Goal: Information Seeking & Learning: Check status

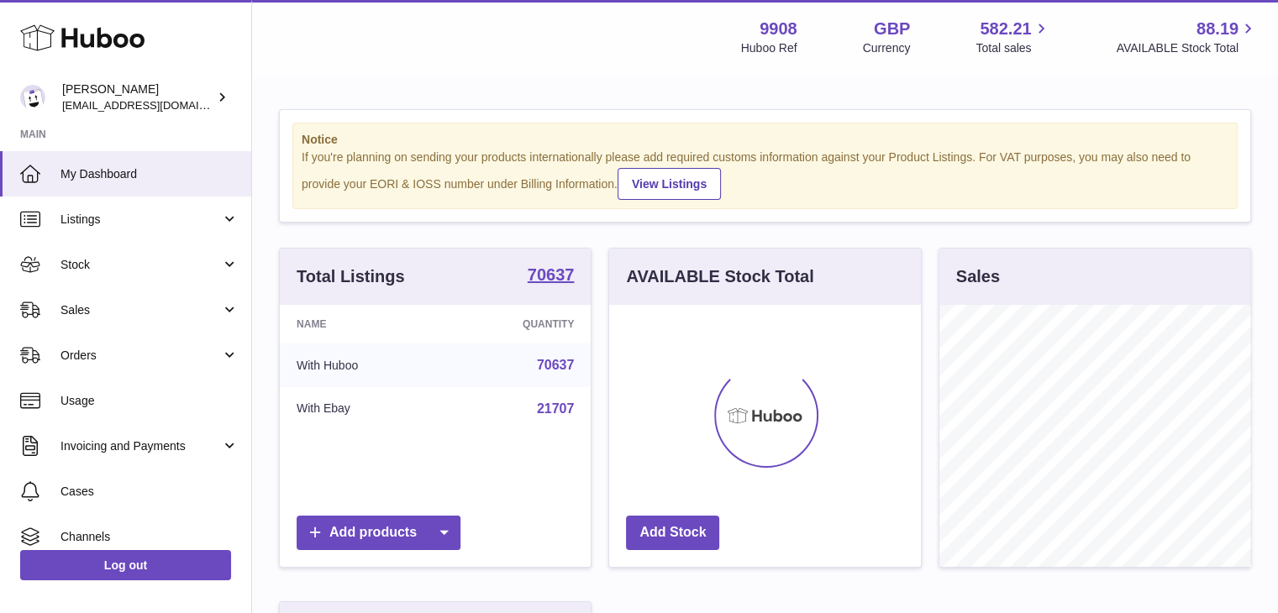
scroll to position [262, 312]
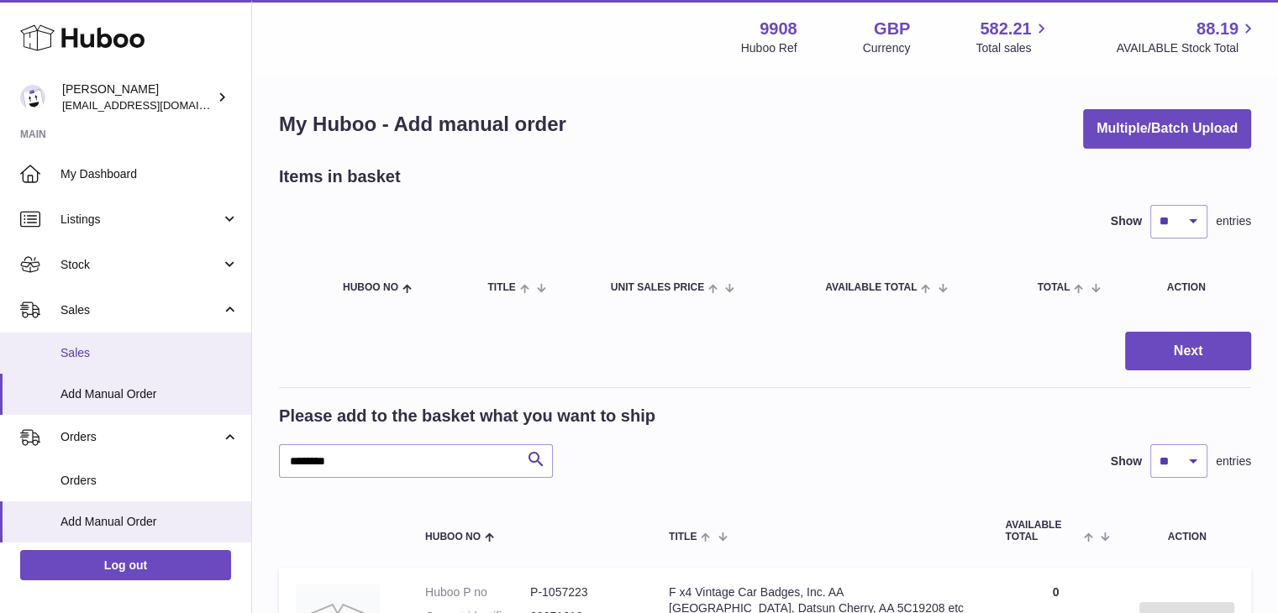
click at [131, 350] on span "Sales" at bounding box center [150, 353] width 178 height 16
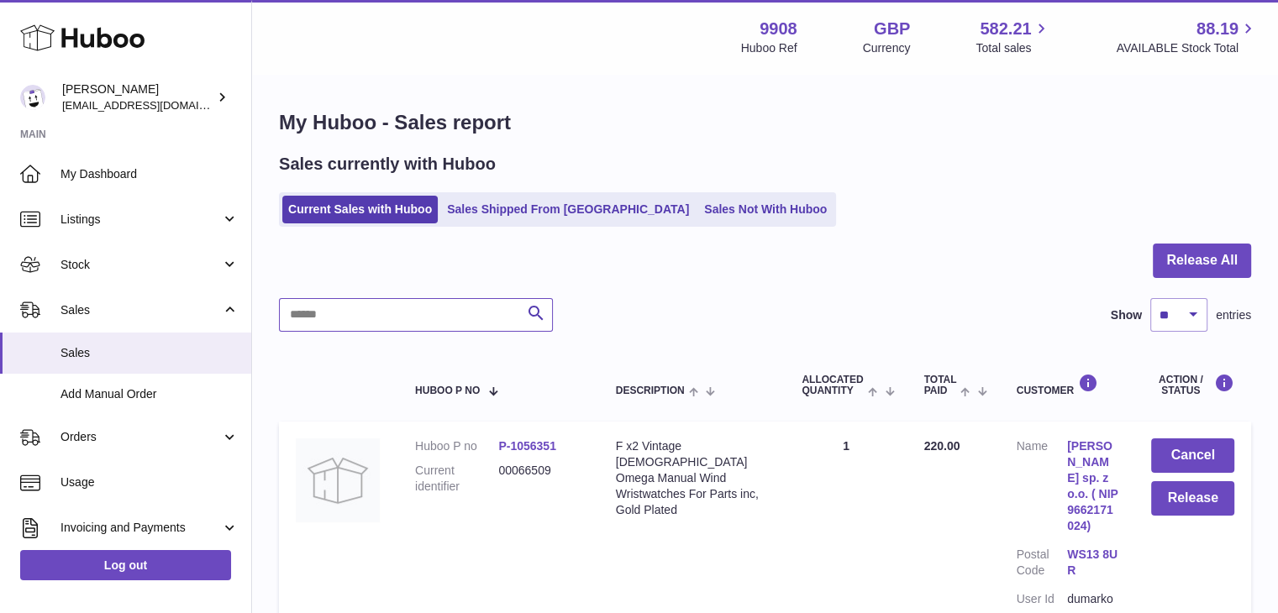
click at [422, 310] on input "text" at bounding box center [416, 315] width 274 height 34
paste input "********"
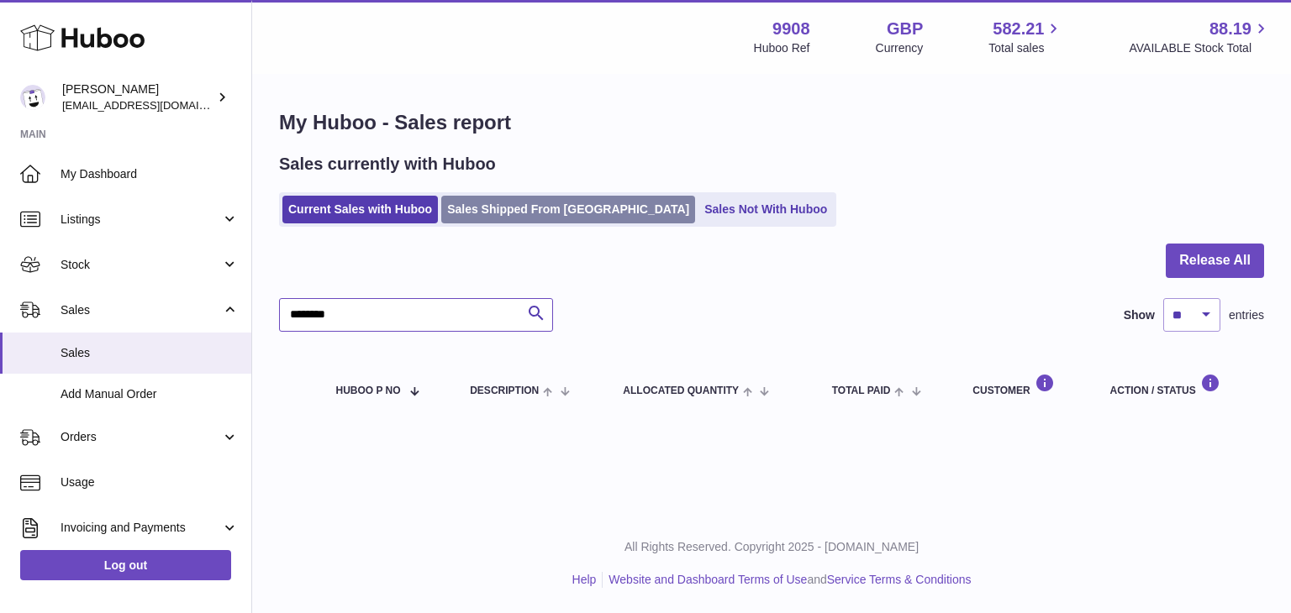
type input "********"
click at [496, 207] on link "Sales Shipped From [GEOGRAPHIC_DATA]" at bounding box center [568, 210] width 254 height 28
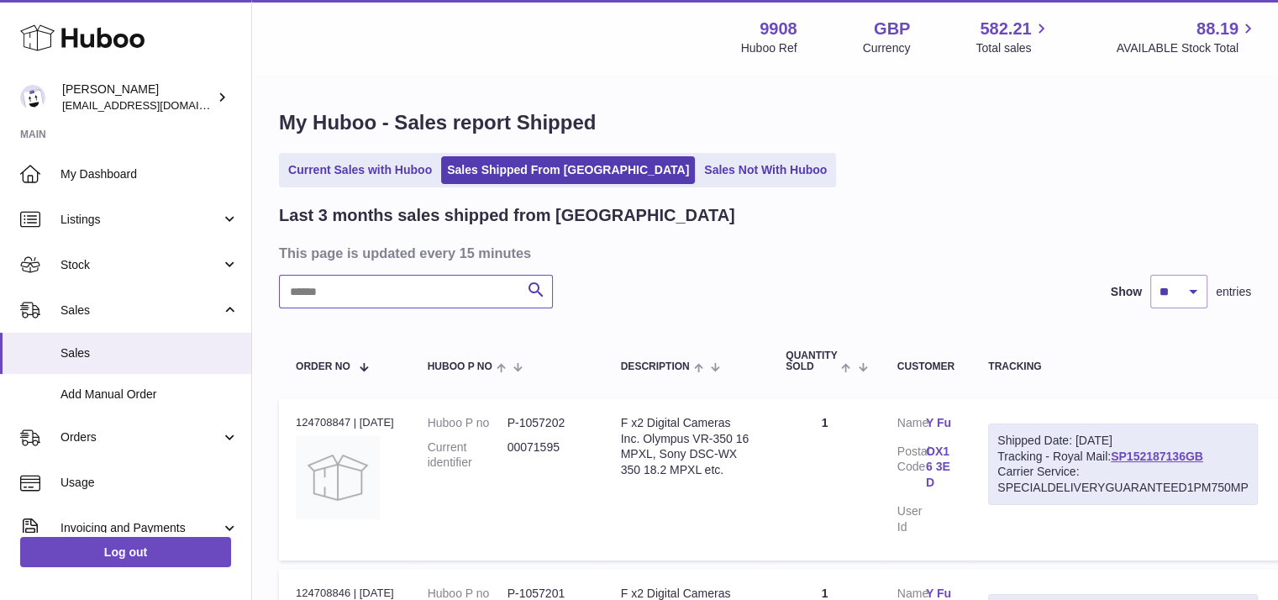
click at [393, 300] on input "text" at bounding box center [416, 292] width 274 height 34
paste input "********"
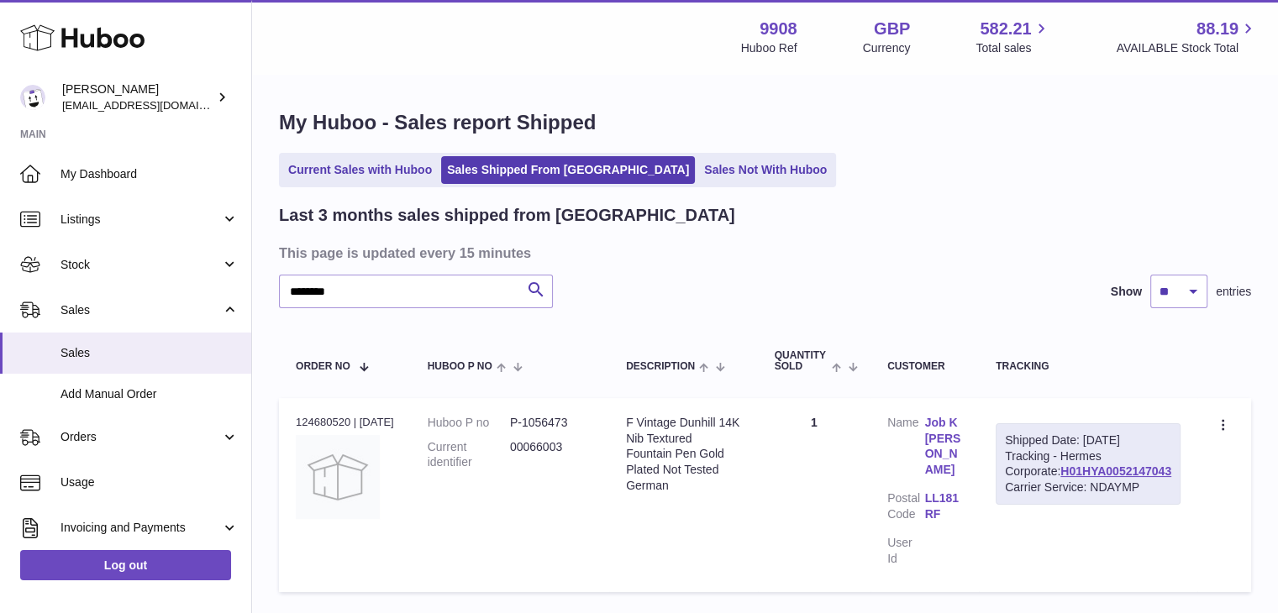
drag, startPoint x: 1175, startPoint y: 503, endPoint x: 1055, endPoint y: 508, distance: 120.3
click at [1055, 506] on div "Shipped Date: 15th Sep 2025 Tracking - Hermes Corporate: H01HYA0052147043 Carri…" at bounding box center [1088, 465] width 185 height 82
copy link "H01HYA0052147043"
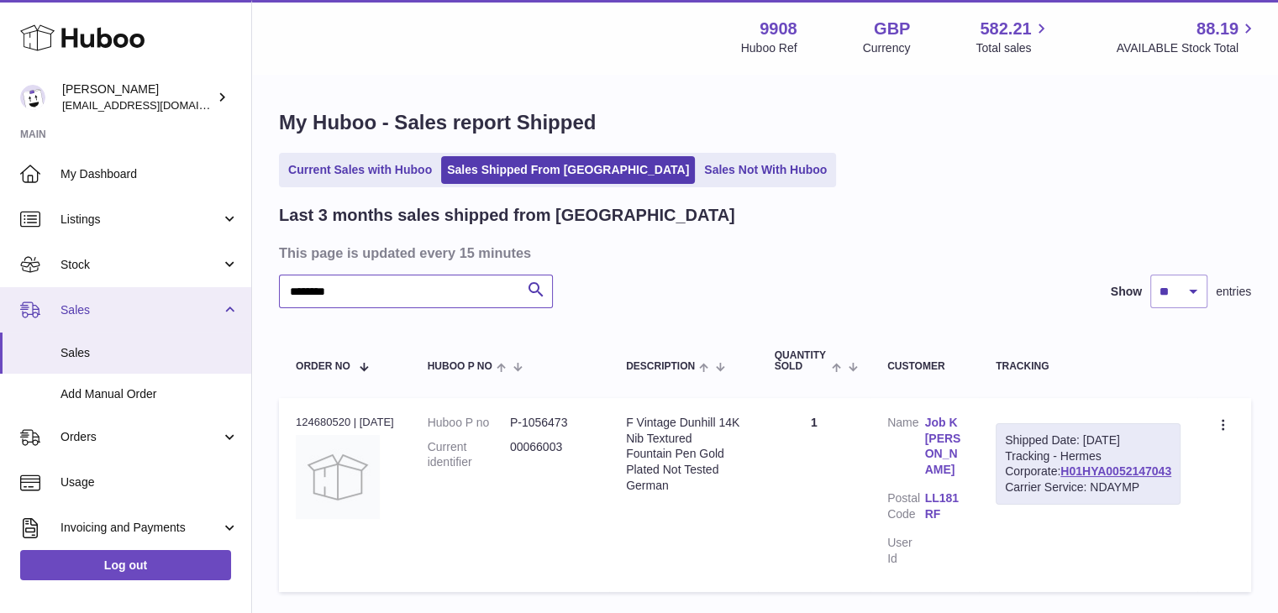
drag, startPoint x: 346, startPoint y: 289, endPoint x: 227, endPoint y: 292, distance: 119.4
click at [227, 292] on div "Huboo Ellie Baker tbcollectables@hotmail.co.uk Main My Dashboard Listings Not w…" at bounding box center [639, 367] width 1278 height 734
paste input "text"
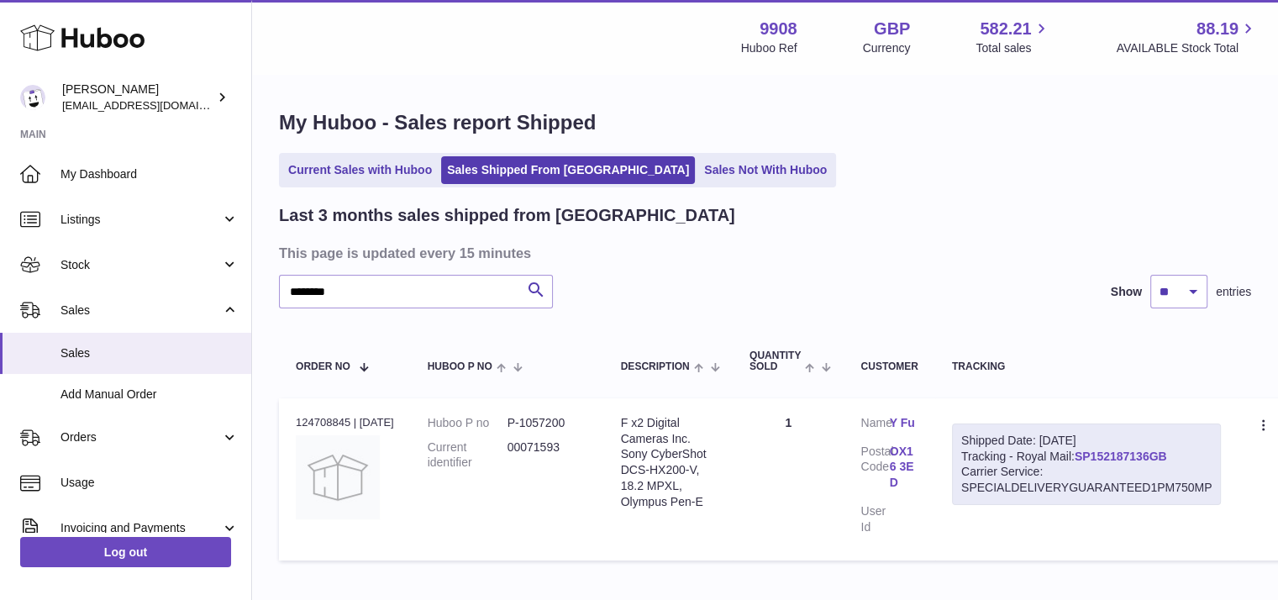
drag, startPoint x: 1187, startPoint y: 453, endPoint x: 1092, endPoint y: 454, distance: 95.8
click at [1092, 454] on div "Shipped Date: 15th Sep 2025 Tracking - Royal Mail: SP152187136GB Carrier Servic…" at bounding box center [1087, 465] width 270 height 82
copy link "SP152187136GB"
drag, startPoint x: 353, startPoint y: 289, endPoint x: 267, endPoint y: 290, distance: 85.7
click at [267, 290] on div "My Huboo - Sales report Shipped Current Sales with Huboo Sales Shipped From Hub…" at bounding box center [765, 339] width 1026 height 527
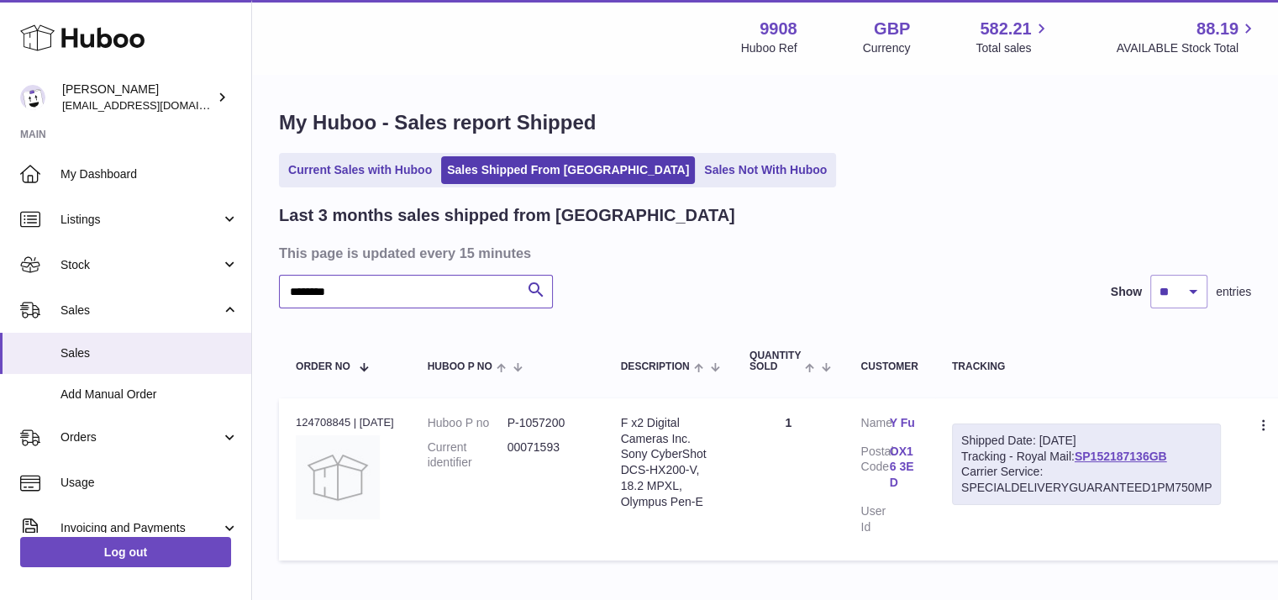
paste input "text"
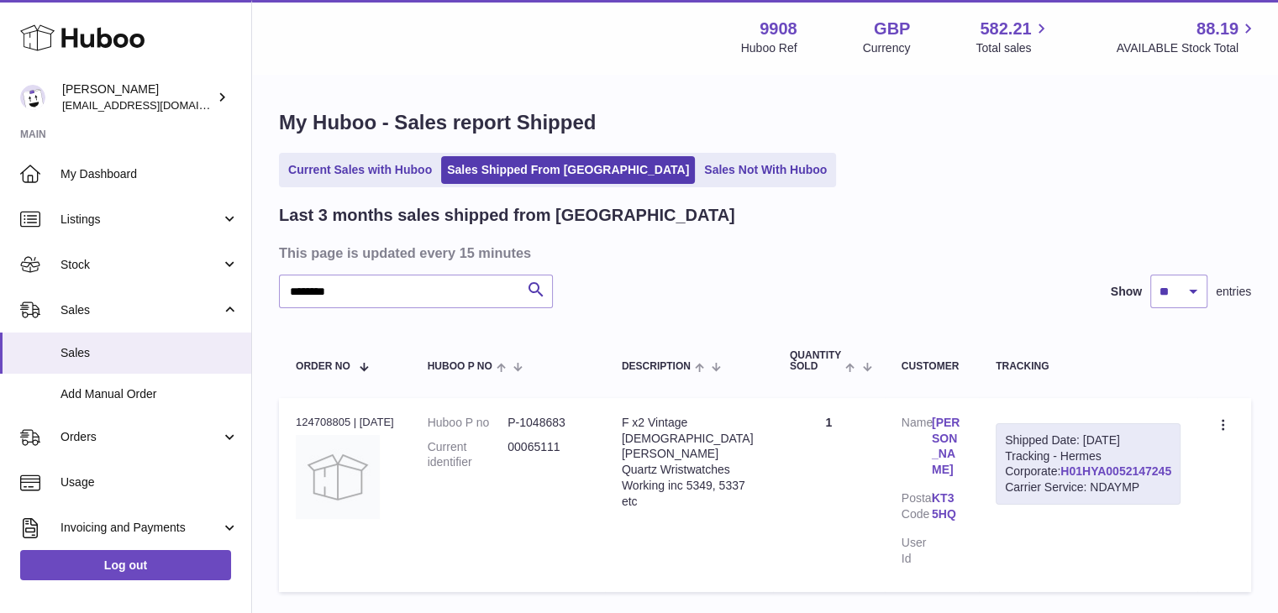
drag, startPoint x: 1173, startPoint y: 501, endPoint x: 1061, endPoint y: 502, distance: 112.6
click at [1061, 502] on div "Shipped Date: 15th Sep 2025 Tracking - Hermes Corporate: H01HYA0052147245 Carri…" at bounding box center [1088, 465] width 185 height 82
copy link "H01HYA0052147245"
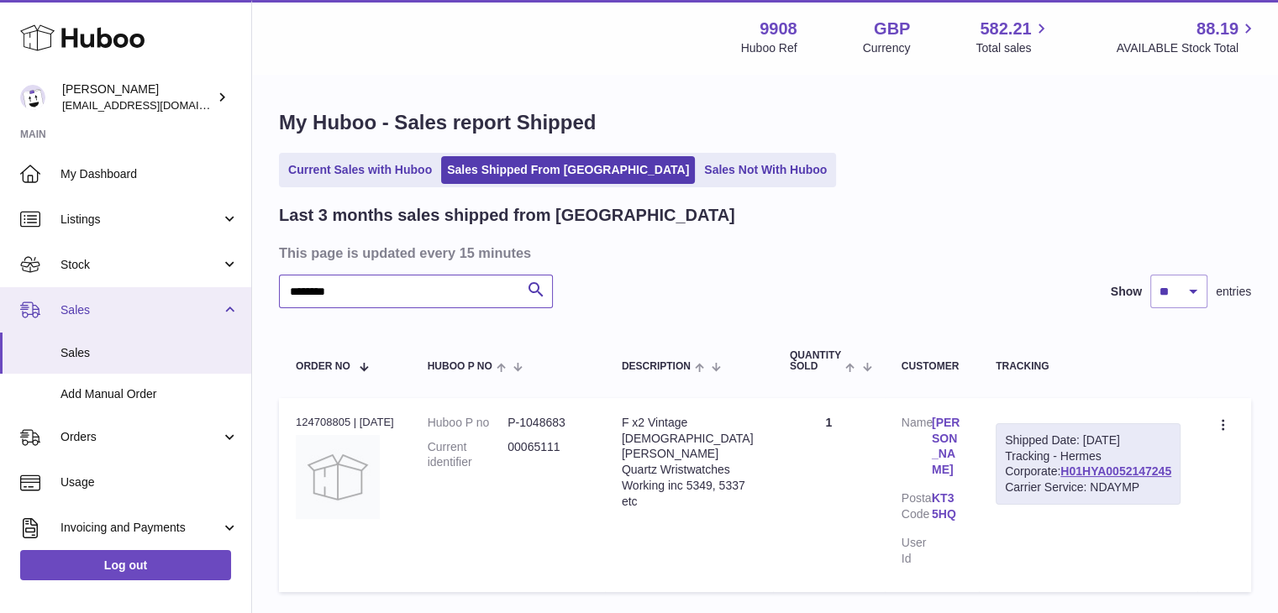
drag, startPoint x: 376, startPoint y: 287, endPoint x: 242, endPoint y: 301, distance: 134.3
click at [242, 301] on div "Huboo Ellie Baker tbcollectables@hotmail.co.uk Main My Dashboard Listings Not w…" at bounding box center [639, 367] width 1278 height 734
paste input "text"
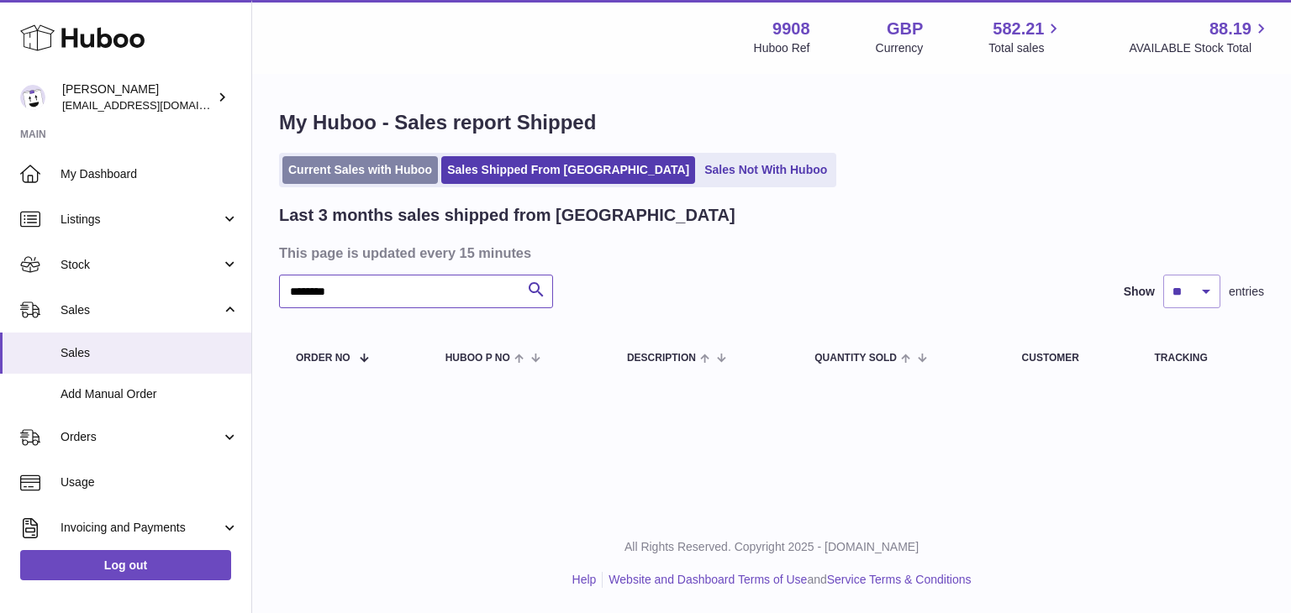
type input "********"
click at [350, 169] on link "Current Sales with Huboo" at bounding box center [359, 170] width 155 height 28
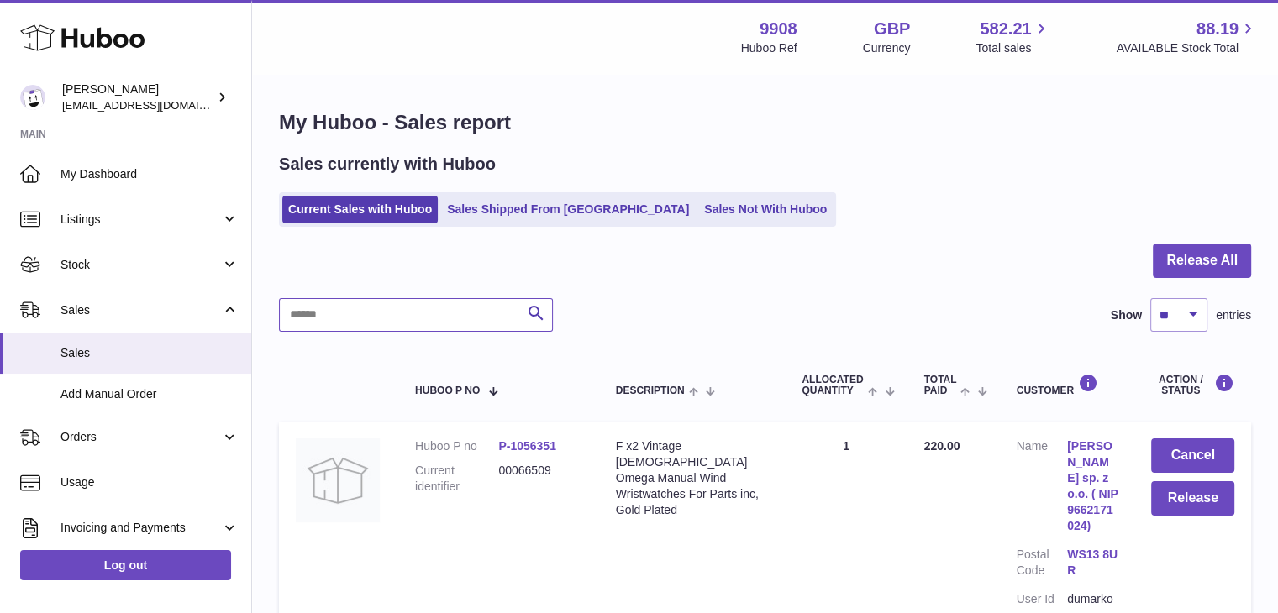
click at [356, 313] on input "text" at bounding box center [416, 315] width 274 height 34
paste input "********"
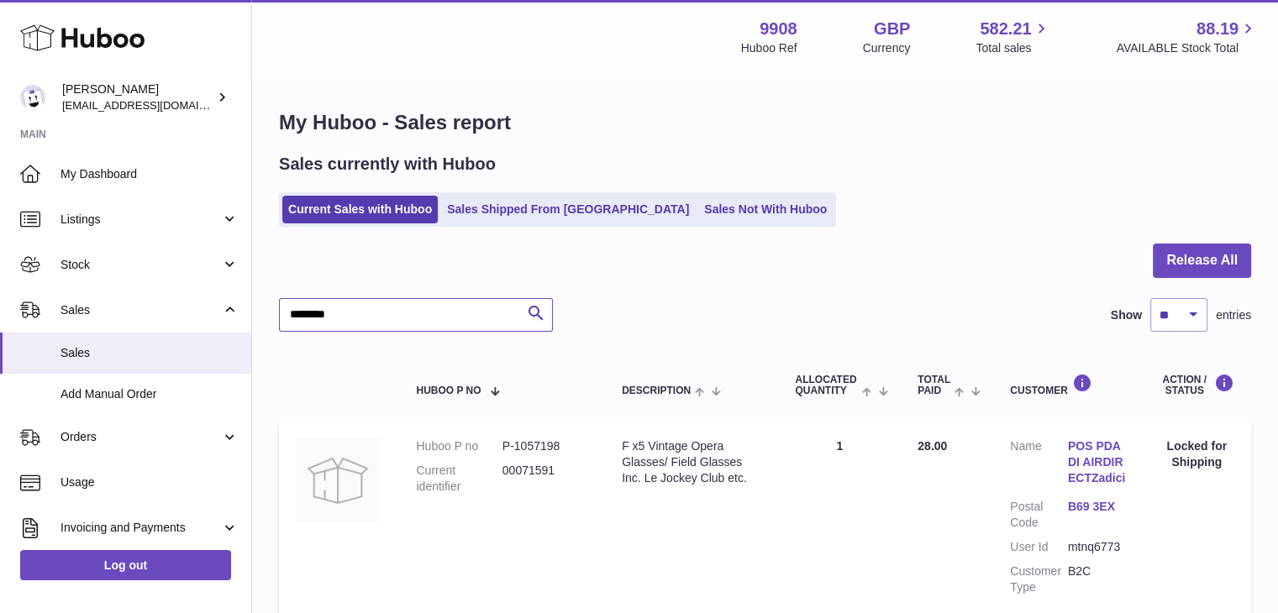
type input "********"
drag, startPoint x: 370, startPoint y: 327, endPoint x: 266, endPoint y: 314, distance: 105.0
click at [266, 314] on div "My Huboo - Sales report Sales currently with Huboo Current Sales with Huboo Sal…" at bounding box center [765, 369] width 1026 height 587
click at [521, 209] on link "Sales Shipped From Huboo" at bounding box center [568, 210] width 254 height 28
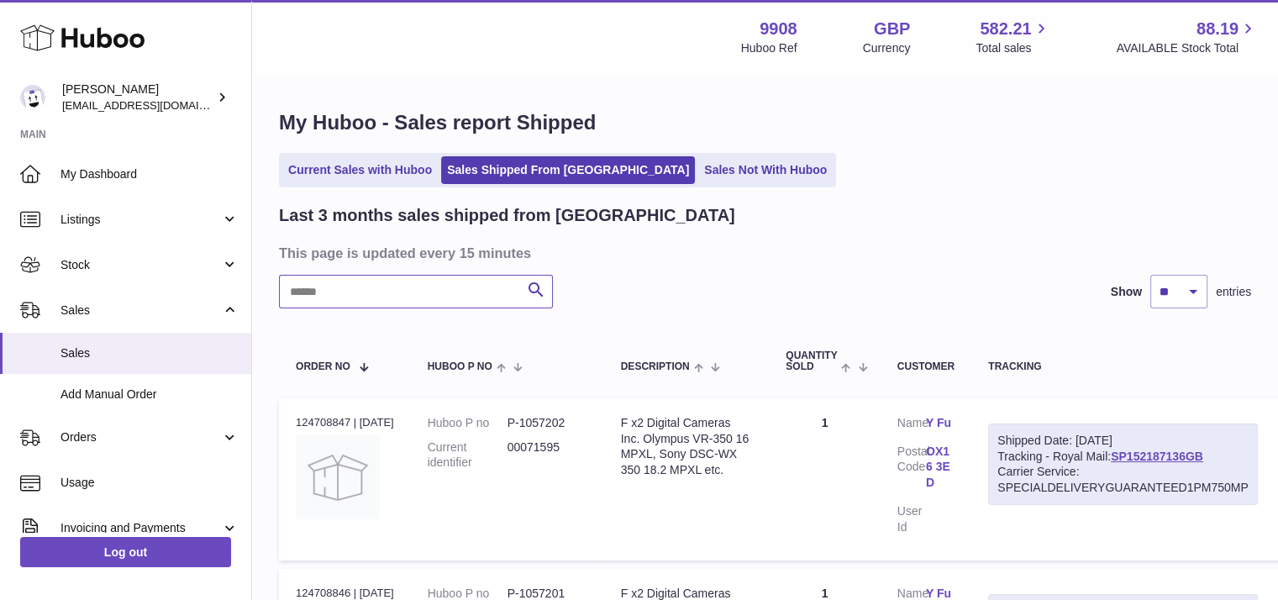
click at [408, 285] on input "text" at bounding box center [416, 292] width 274 height 34
paste input "********"
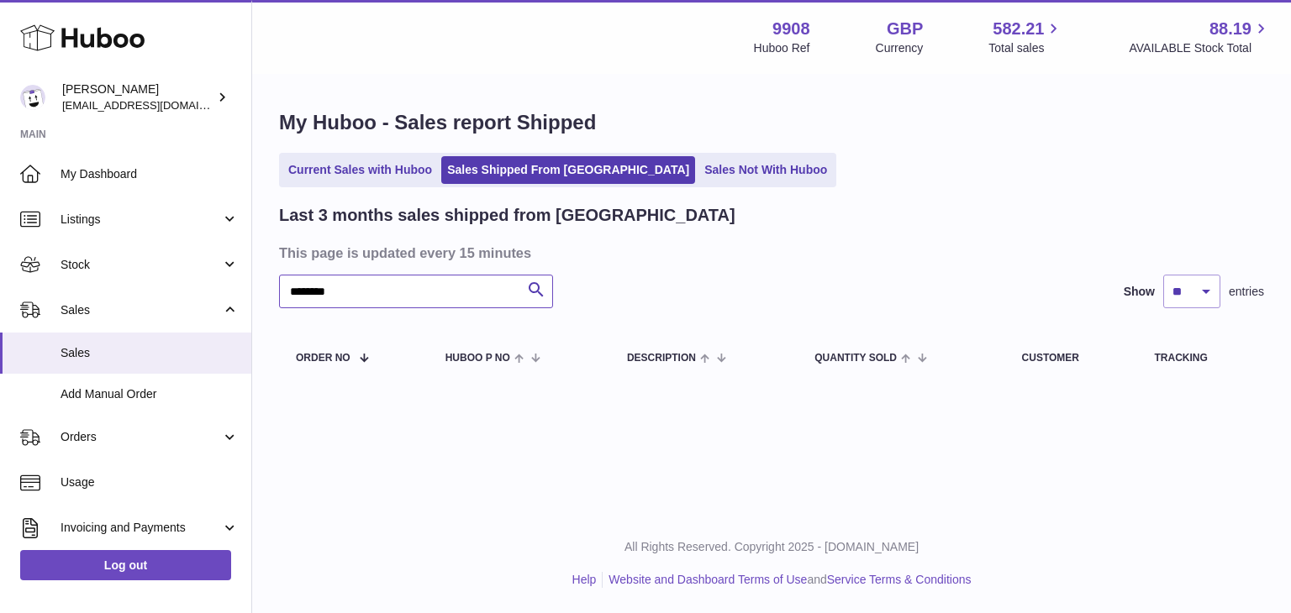
type input "********"
click at [325, 166] on link "Current Sales with Huboo" at bounding box center [359, 170] width 155 height 28
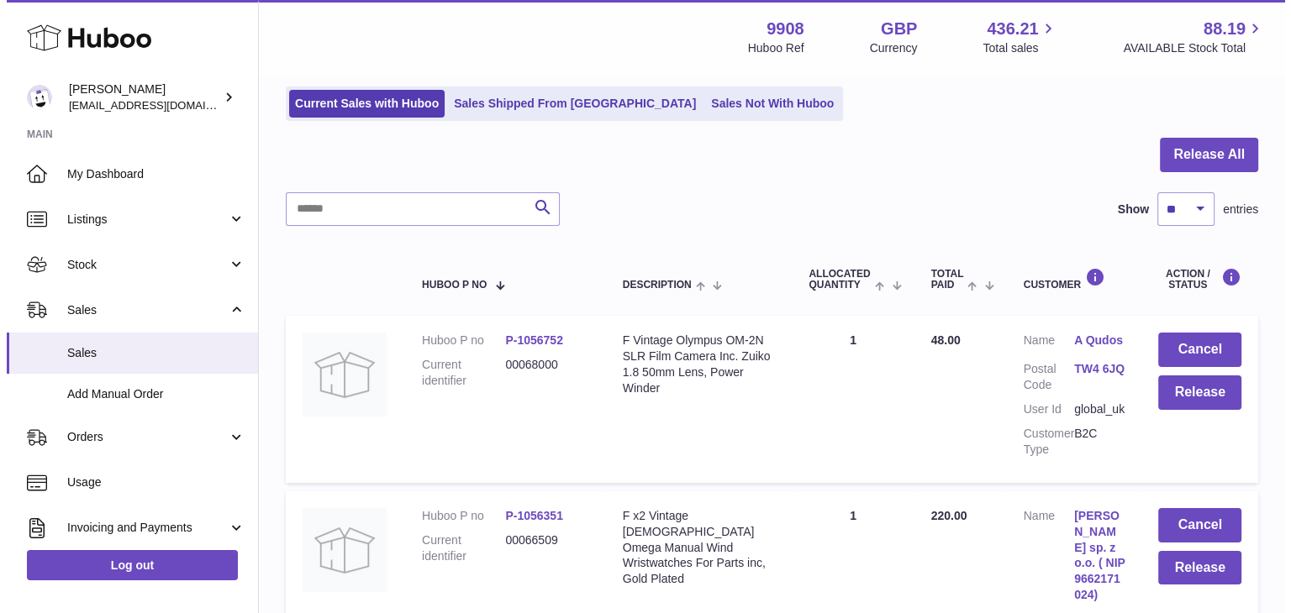
scroll to position [110, 0]
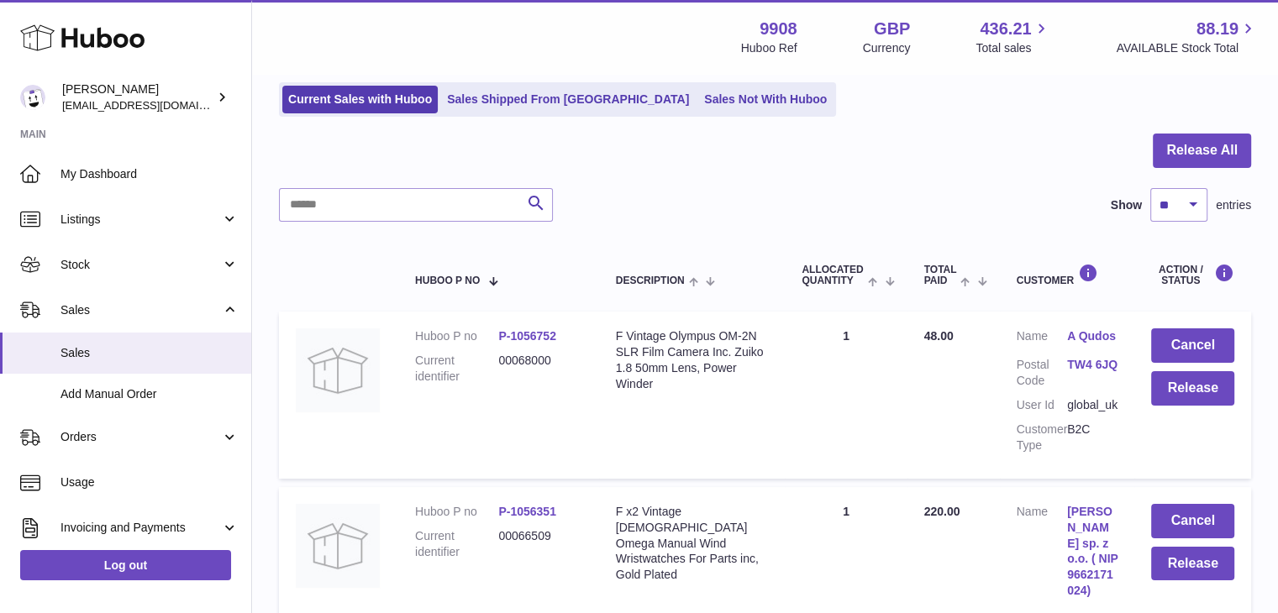
click at [797, 387] on td "Quantity Sold 1" at bounding box center [846, 395] width 122 height 166
click at [1089, 337] on link "A Qudos" at bounding box center [1092, 337] width 50 height 16
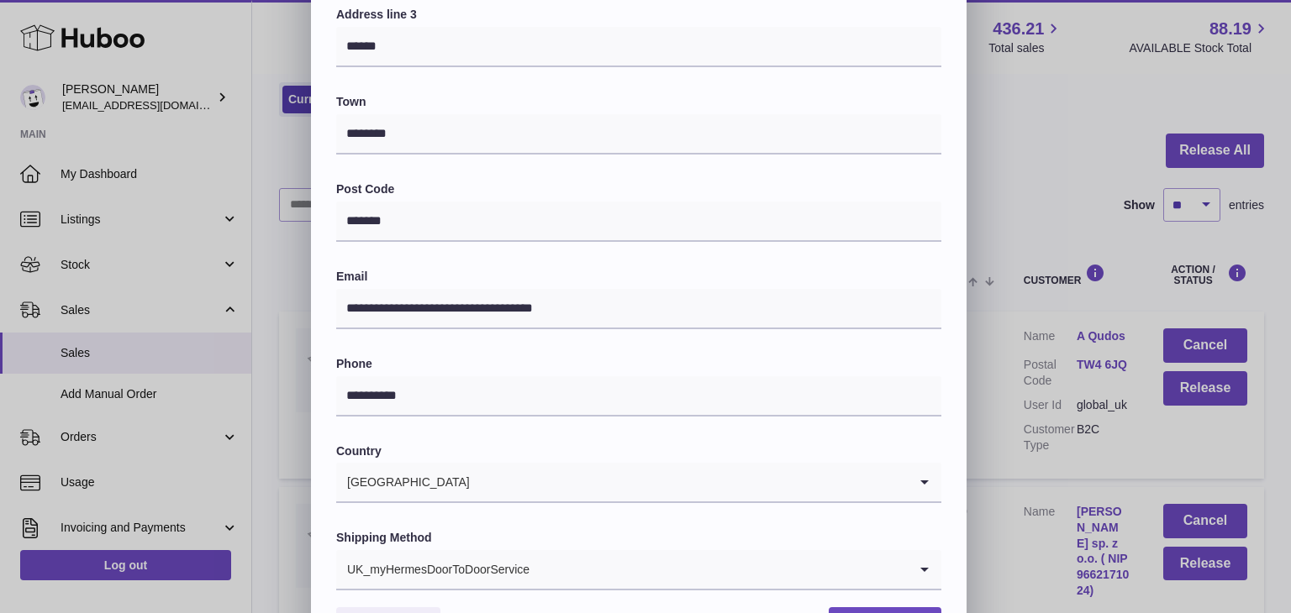
scroll to position [445, 0]
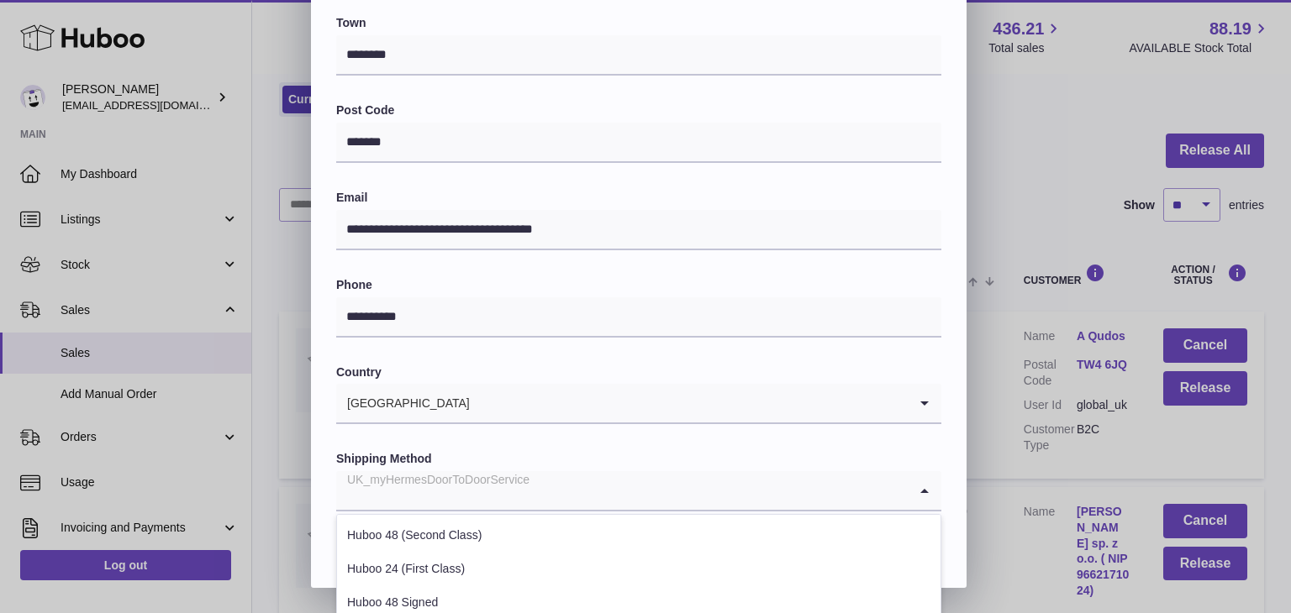
click at [914, 488] on icon "Search for option" at bounding box center [925, 490] width 34 height 39
